Goal: Task Accomplishment & Management: Manage account settings

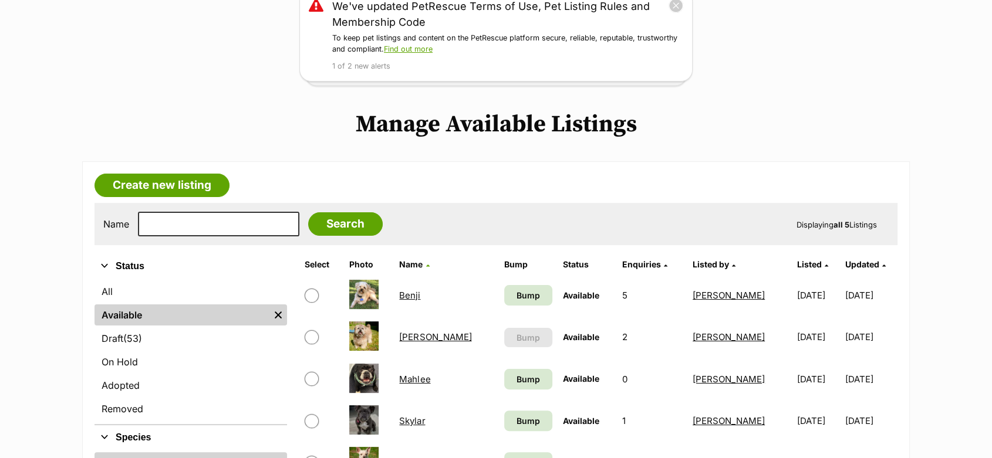
scroll to position [261, 0]
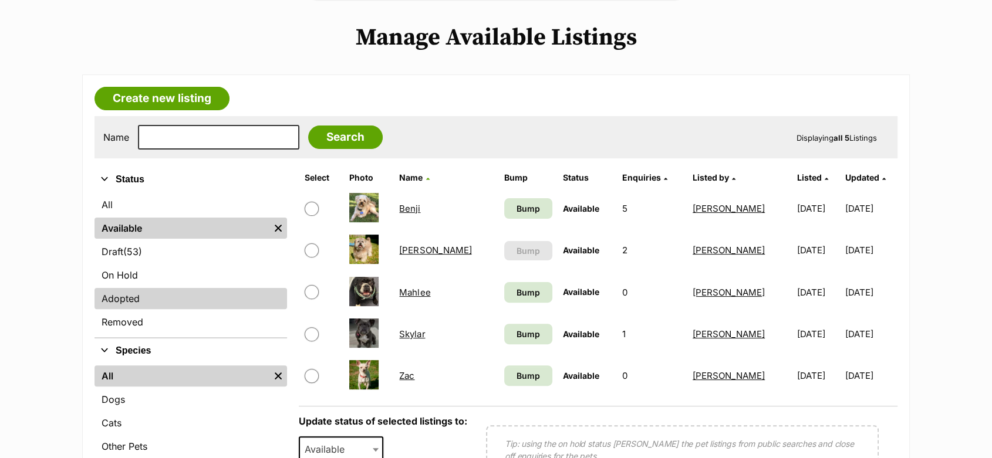
click at [112, 294] on link "Adopted" at bounding box center [190, 298] width 192 height 21
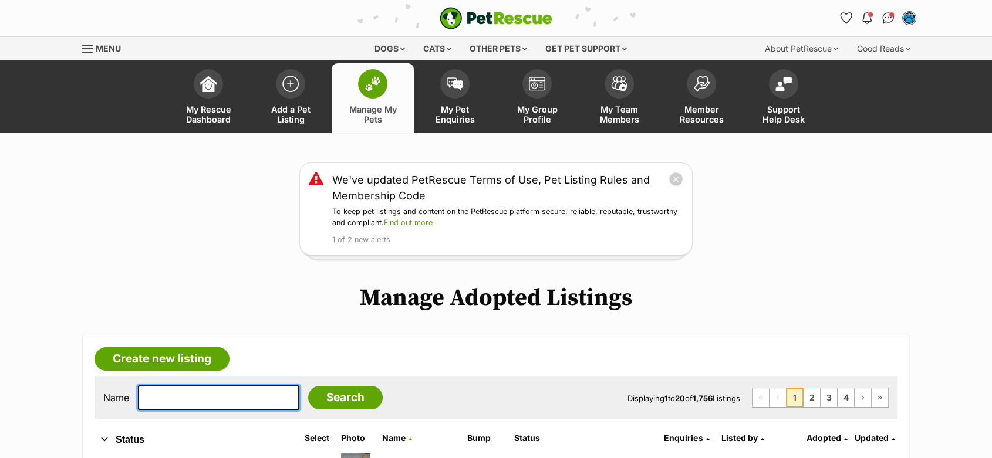
click at [200, 395] on input "text" at bounding box center [218, 397] width 161 height 25
type input "lux"
click at [308, 386] on input "Search" at bounding box center [345, 397] width 75 height 23
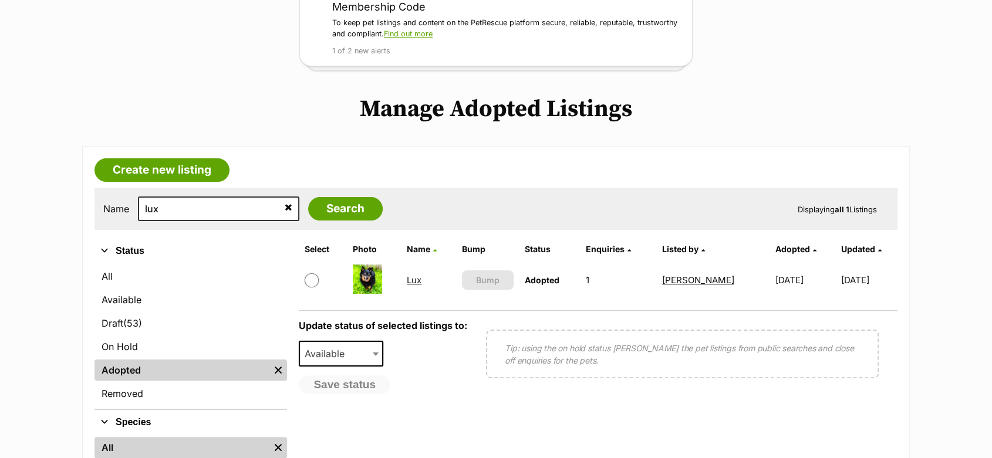
scroll to position [195, 0]
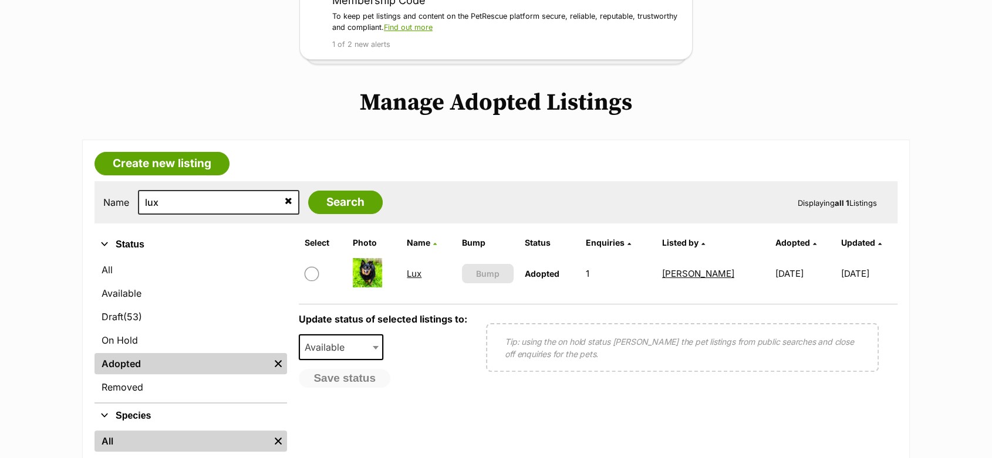
click at [412, 273] on link "Lux" at bounding box center [414, 273] width 15 height 11
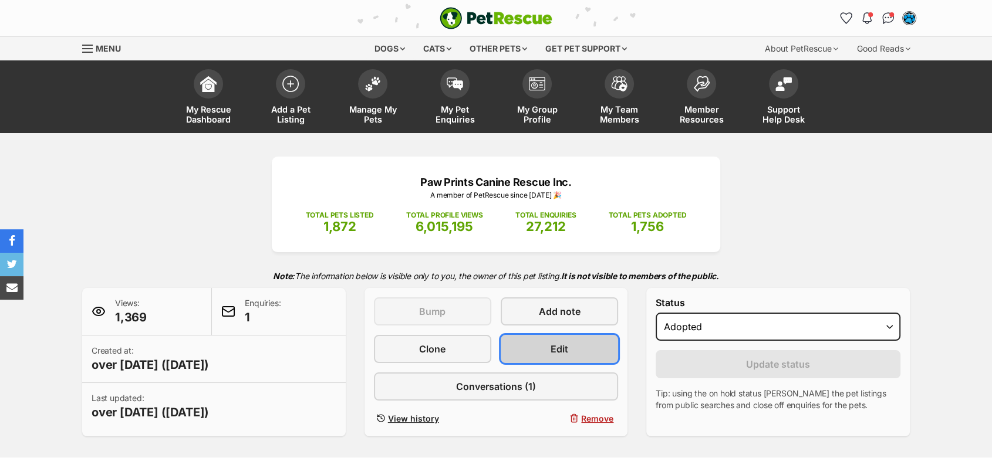
click at [560, 346] on span "Edit" at bounding box center [559, 349] width 18 height 14
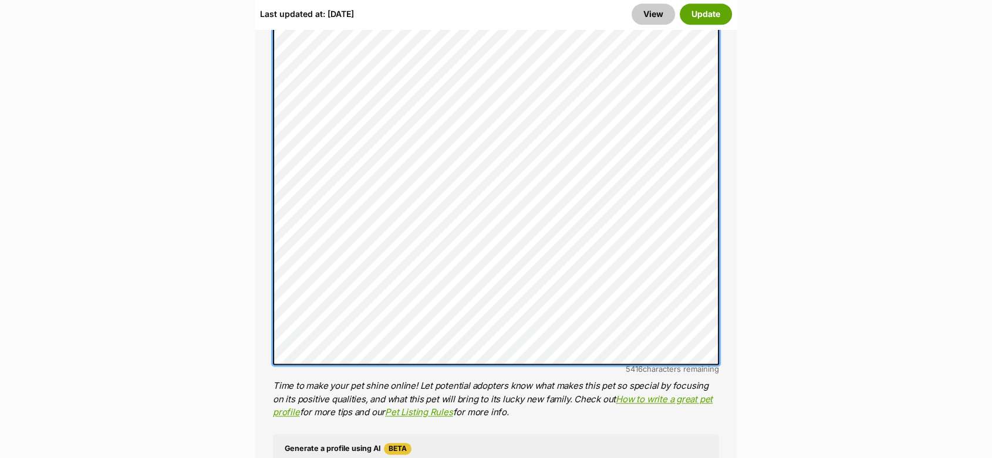
scroll to position [1369, 0]
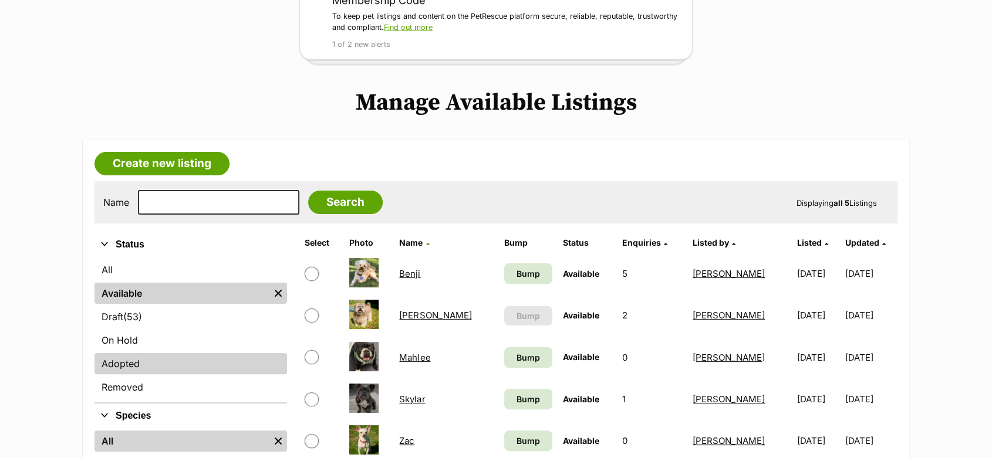
click at [116, 357] on link "Adopted" at bounding box center [190, 363] width 192 height 21
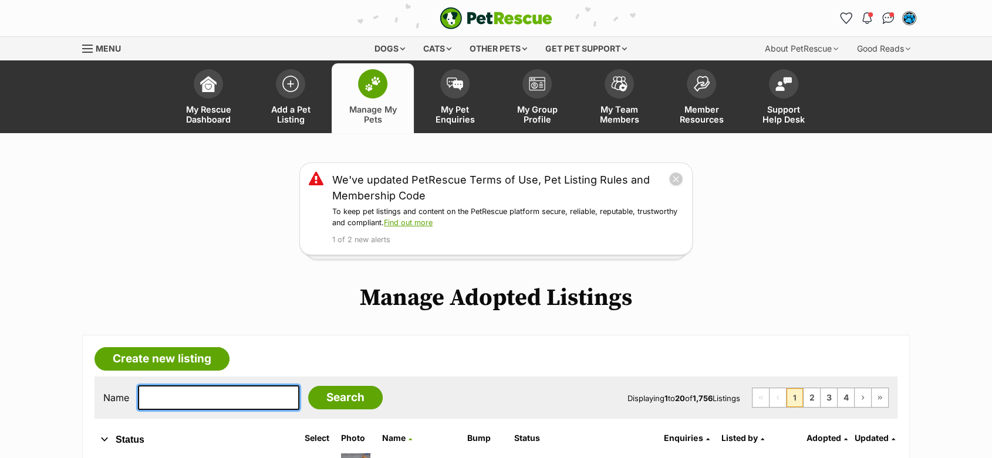
click at [149, 392] on input "text" at bounding box center [218, 397] width 161 height 25
type input "frankie"
click at [308, 386] on input "Search" at bounding box center [345, 397] width 75 height 23
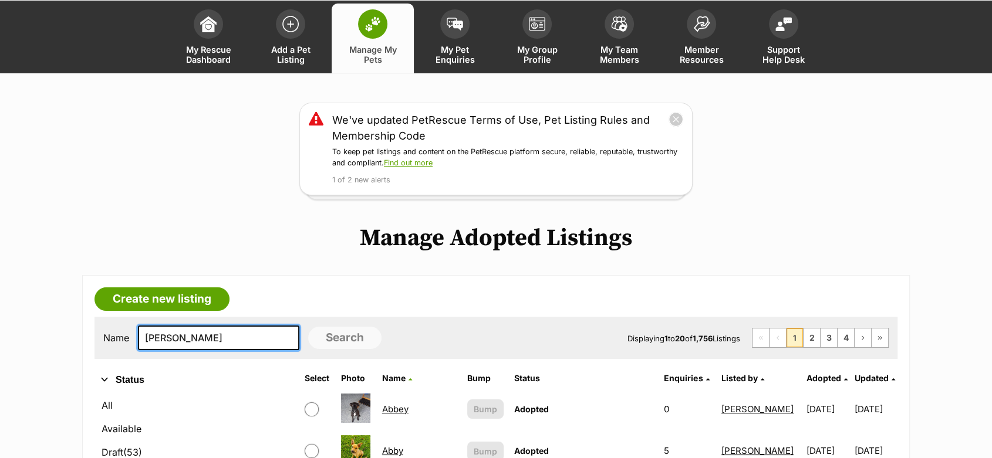
scroll to position [130, 0]
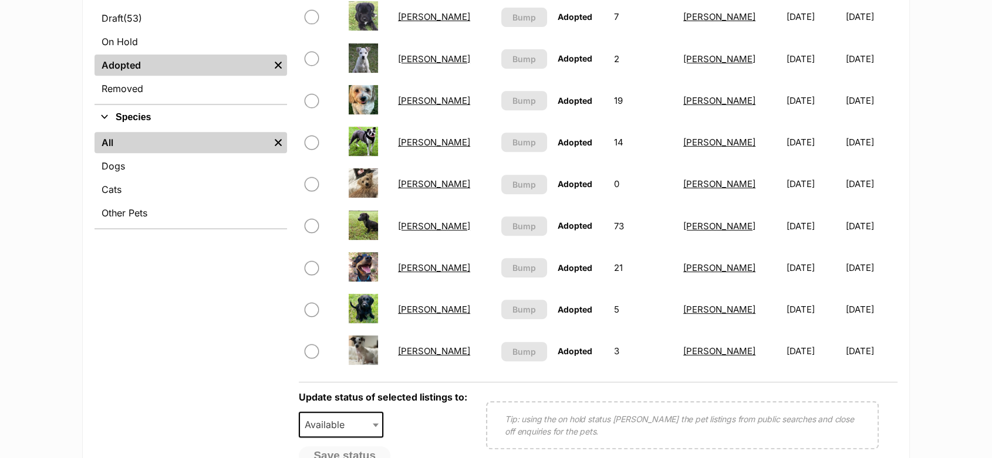
scroll to position [521, 0]
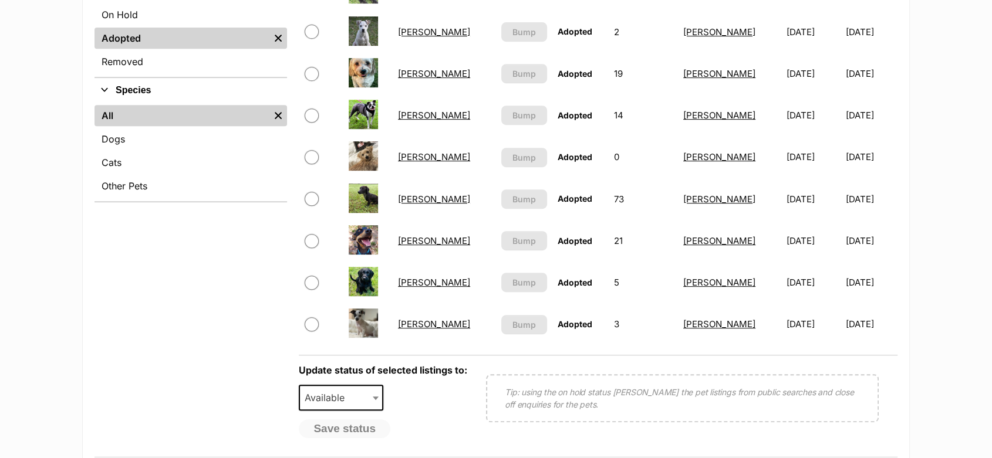
click at [422, 326] on link "Frankie" at bounding box center [434, 324] width 72 height 11
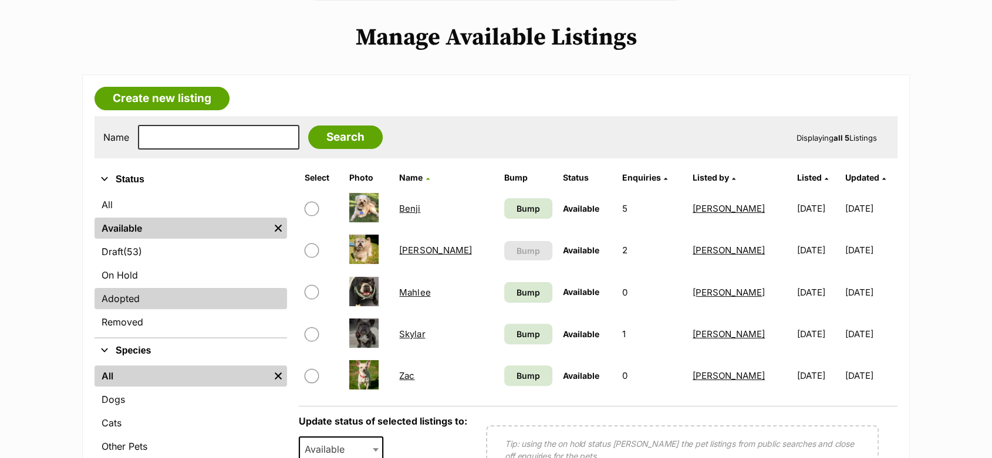
click at [131, 296] on link "Adopted" at bounding box center [190, 298] width 192 height 21
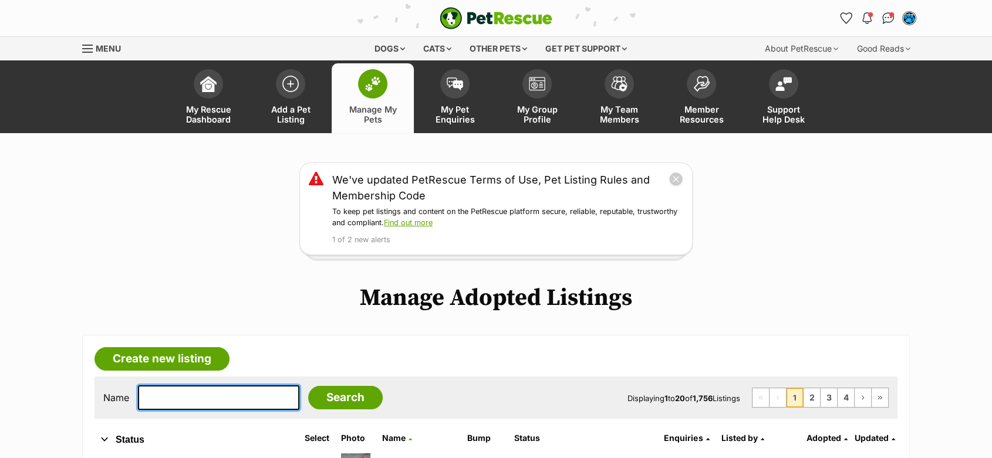
click at [175, 394] on input "text" at bounding box center [218, 397] width 161 height 25
type input "chester"
click at [308, 386] on input "Search" at bounding box center [345, 397] width 75 height 23
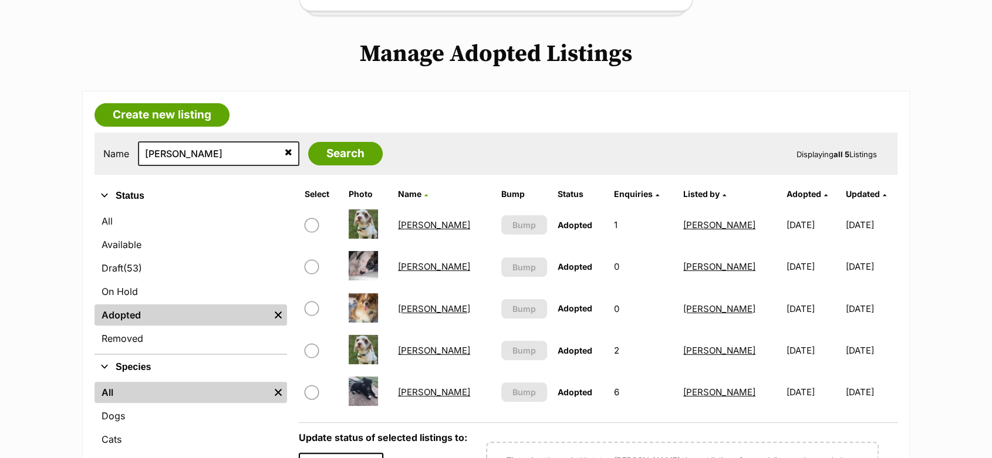
scroll to position [261, 0]
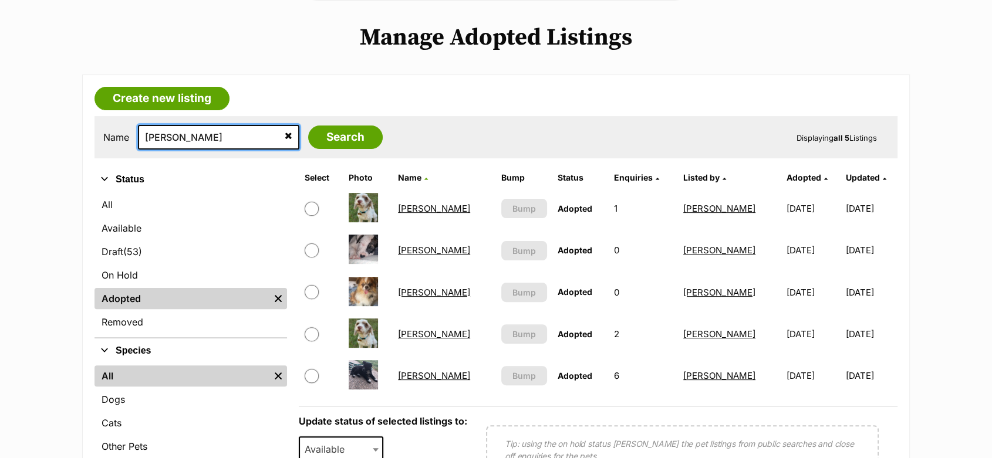
drag, startPoint x: 182, startPoint y: 133, endPoint x: 127, endPoint y: 130, distance: 55.2
click at [127, 130] on div "Name chester Search" at bounding box center [242, 137] width 279 height 25
type input "nora"
click at [308, 126] on input "Search" at bounding box center [345, 137] width 75 height 23
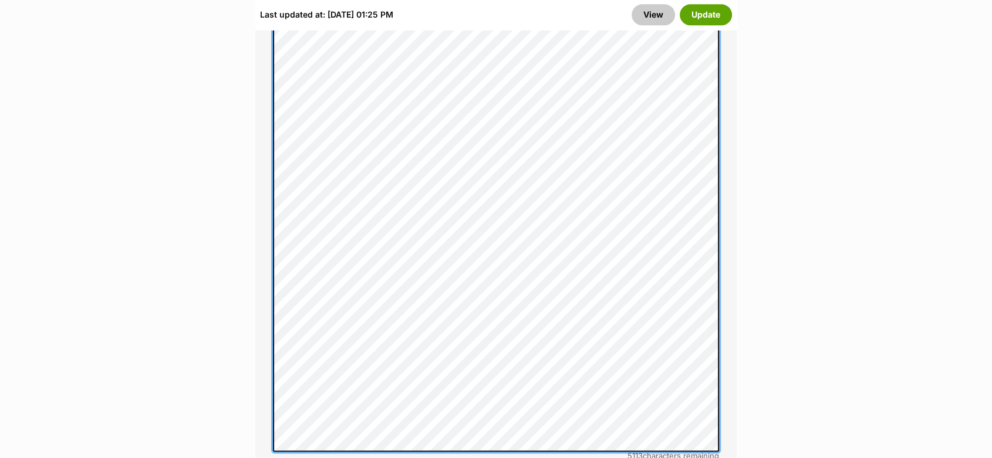
scroll to position [1434, 0]
